Goal: Task Accomplishment & Management: Use online tool/utility

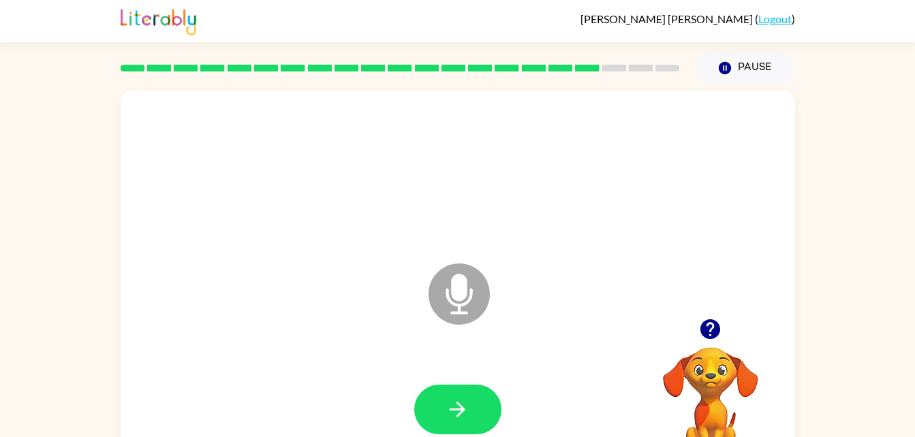
click at [463, 211] on div at bounding box center [457, 173] width 647 height 112
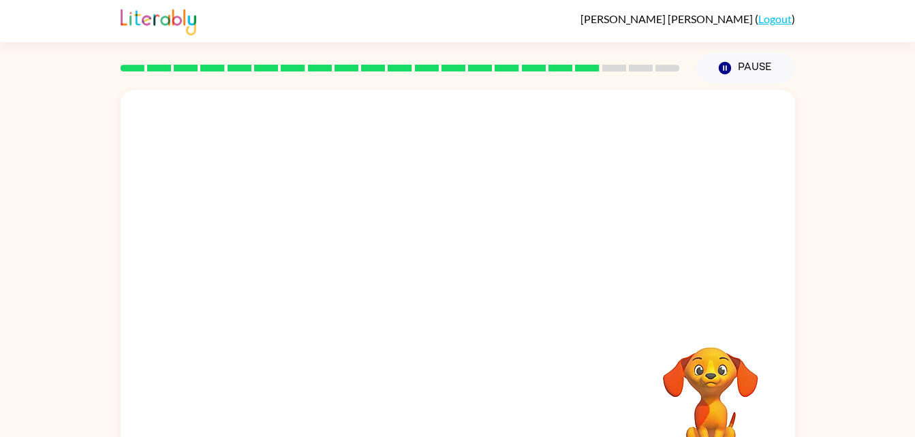
click at [463, 211] on div at bounding box center [457, 173] width 647 height 112
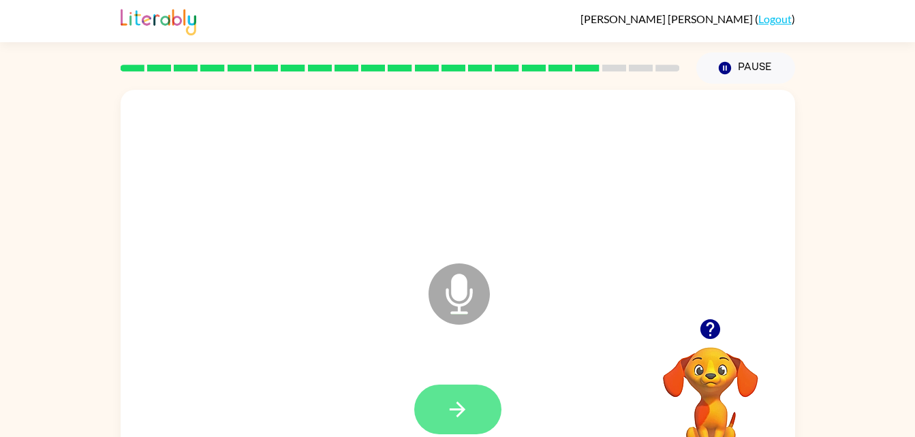
click at [467, 433] on button "button" at bounding box center [457, 410] width 87 height 50
click at [464, 401] on icon "button" at bounding box center [458, 410] width 24 height 24
click at [433, 412] on button "button" at bounding box center [457, 410] width 87 height 50
click at [473, 411] on button "button" at bounding box center [457, 410] width 87 height 50
click at [458, 423] on button "button" at bounding box center [457, 410] width 87 height 50
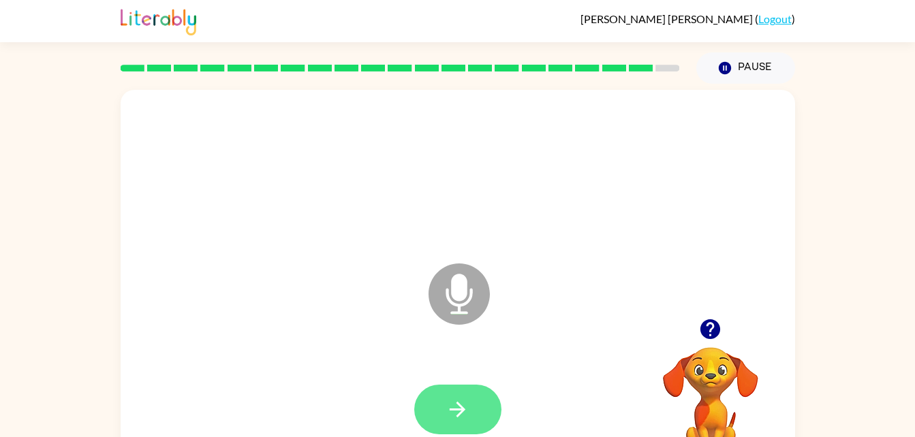
click at [467, 420] on icon "button" at bounding box center [458, 410] width 24 height 24
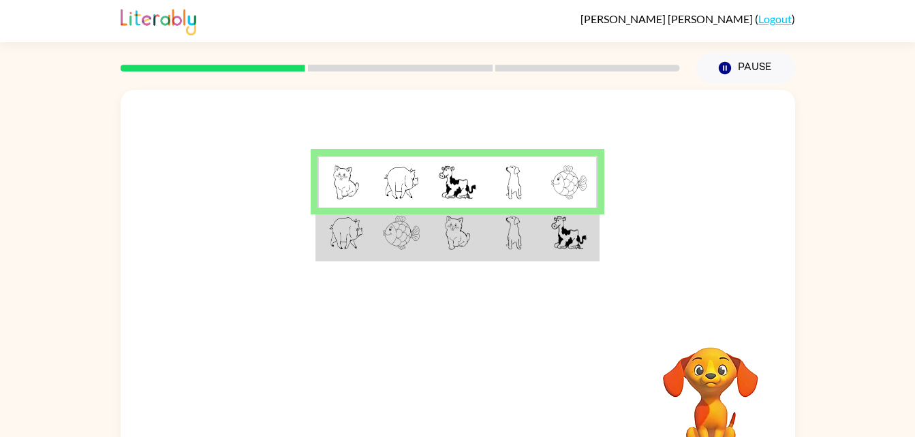
click at [532, 249] on td at bounding box center [514, 234] width 56 height 52
click at [527, 231] on td at bounding box center [514, 234] width 56 height 52
click at [435, 229] on td at bounding box center [457, 234] width 56 height 52
click at [411, 249] on img at bounding box center [401, 233] width 37 height 34
click at [439, 254] on td at bounding box center [457, 234] width 56 height 52
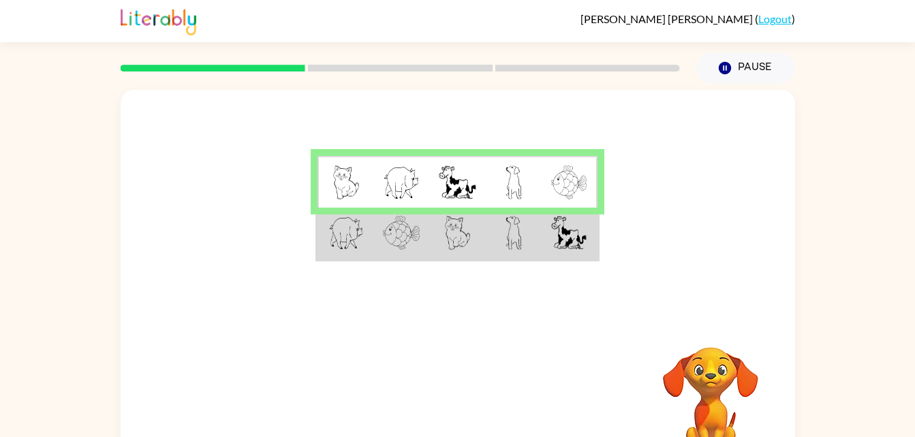
click at [498, 238] on td at bounding box center [514, 234] width 56 height 52
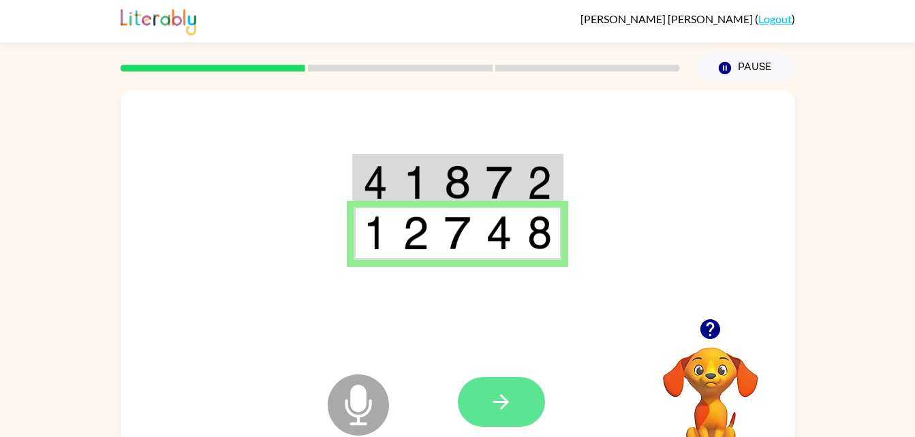
click at [510, 403] on icon "button" at bounding box center [501, 402] width 24 height 24
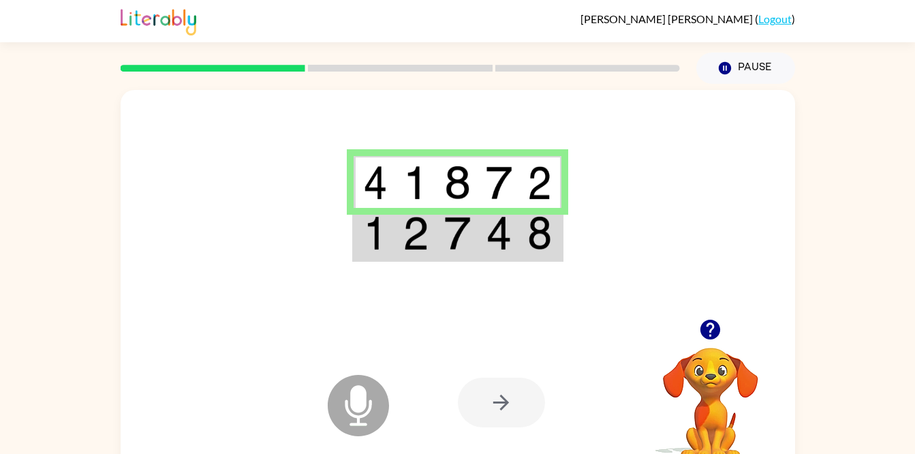
click at [730, 365] on video "Your browser must support playing .mp4 files to use Literably. Please try using…" at bounding box center [710, 394] width 136 height 136
click at [704, 356] on video "Your browser must support playing .mp4 files to use Literably. Please try using…" at bounding box center [710, 394] width 136 height 136
click at [716, 367] on video "Your browser must support playing .mp4 files to use Literably. Please try using…" at bounding box center [710, 394] width 136 height 136
click at [700, 335] on icon "button" at bounding box center [710, 329] width 24 height 24
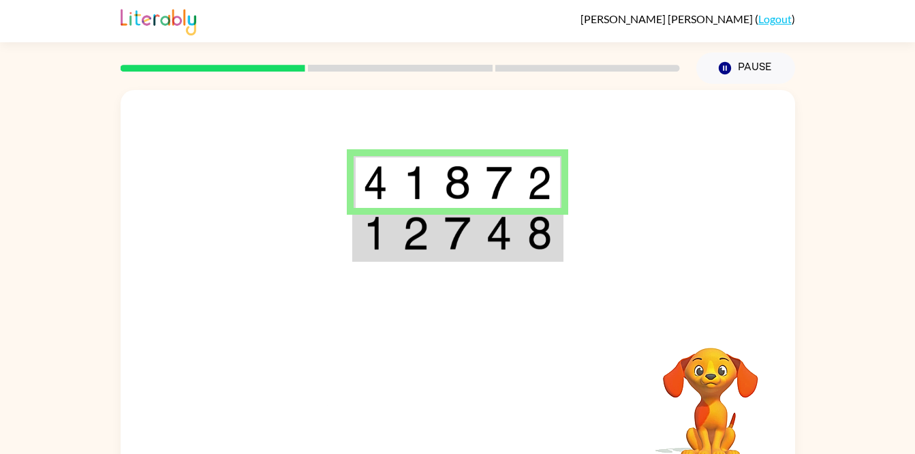
click at [711, 329] on video "Your browser must support playing .mp4 files to use Literably. Please try using…" at bounding box center [710, 394] width 136 height 136
click at [724, 74] on icon "button" at bounding box center [724, 68] width 12 height 12
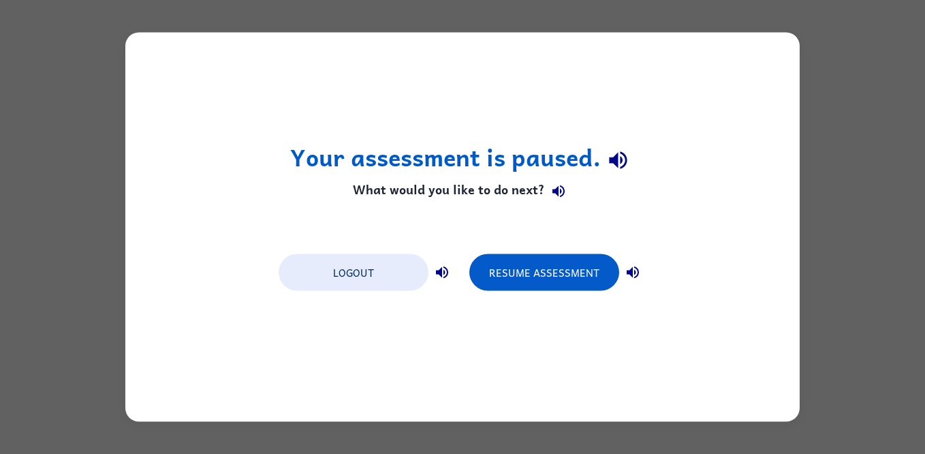
click at [384, 285] on button "Logout" at bounding box center [354, 272] width 150 height 37
